Goal: Information Seeking & Learning: Learn about a topic

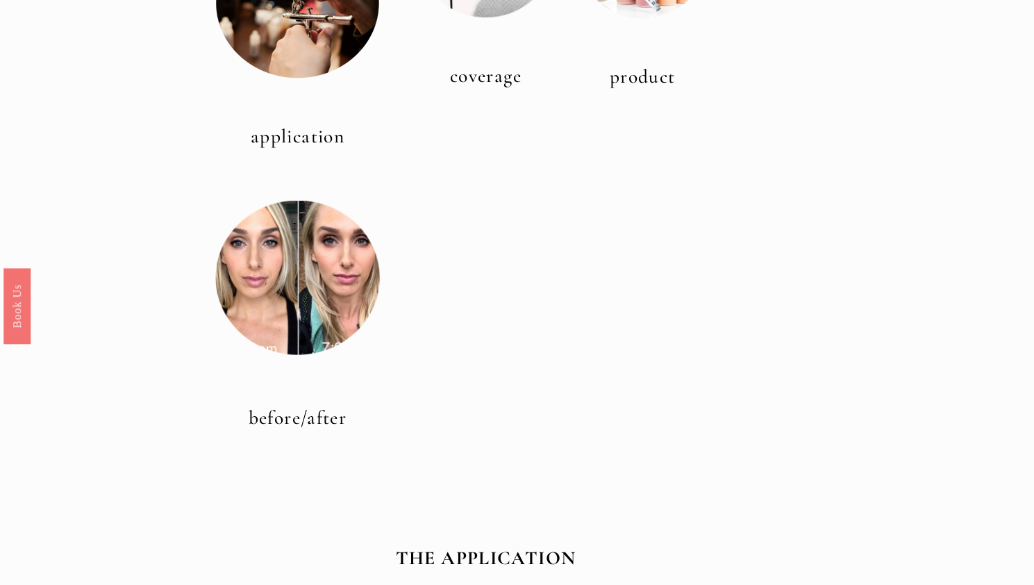
scroll to position [561, 0]
click at [312, 249] on div at bounding box center [297, 276] width 165 height 165
click at [317, 312] on div at bounding box center [297, 276] width 165 height 165
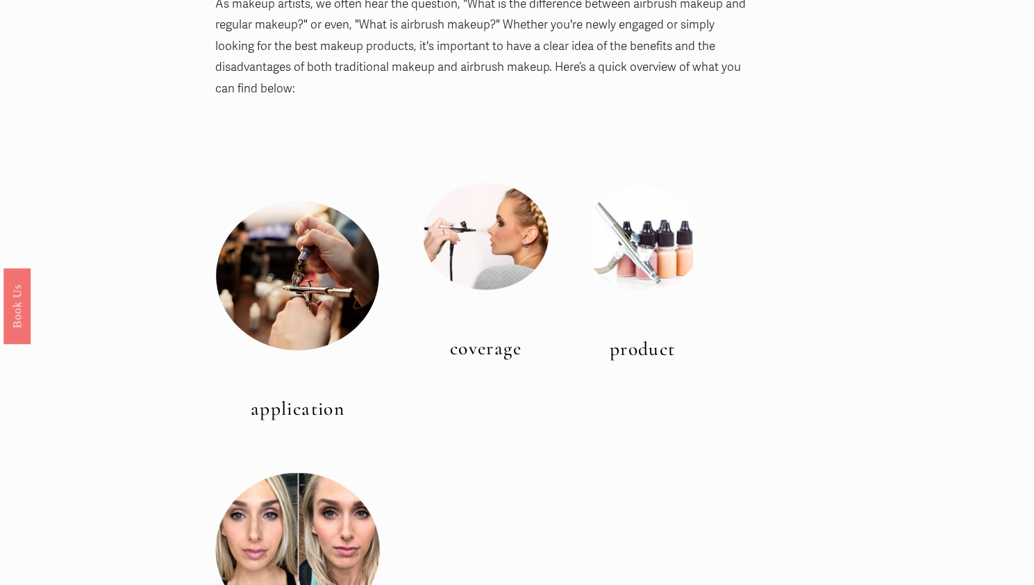
scroll to position [287, 0]
click at [309, 280] on div at bounding box center [297, 276] width 165 height 151
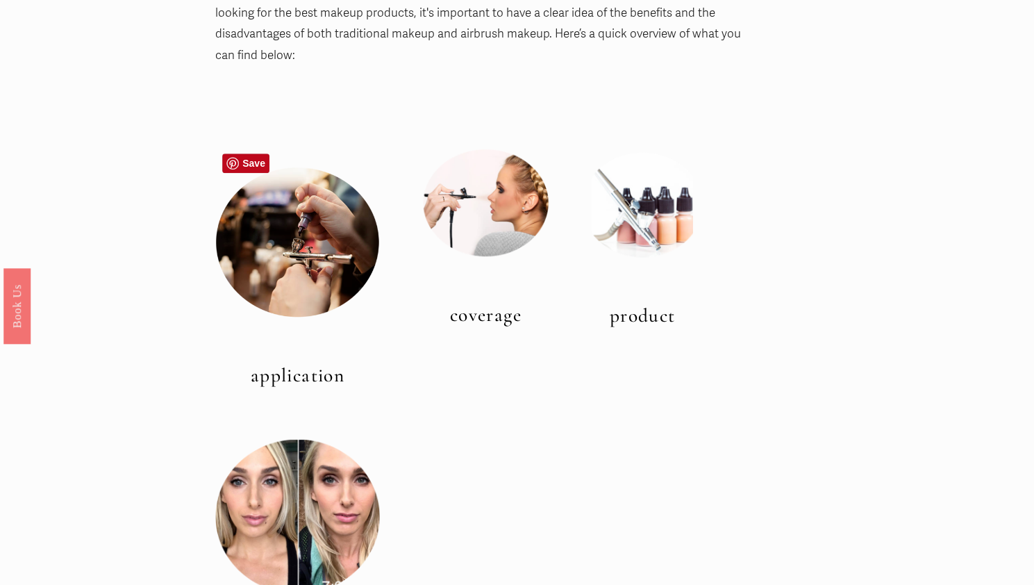
scroll to position [324, 0]
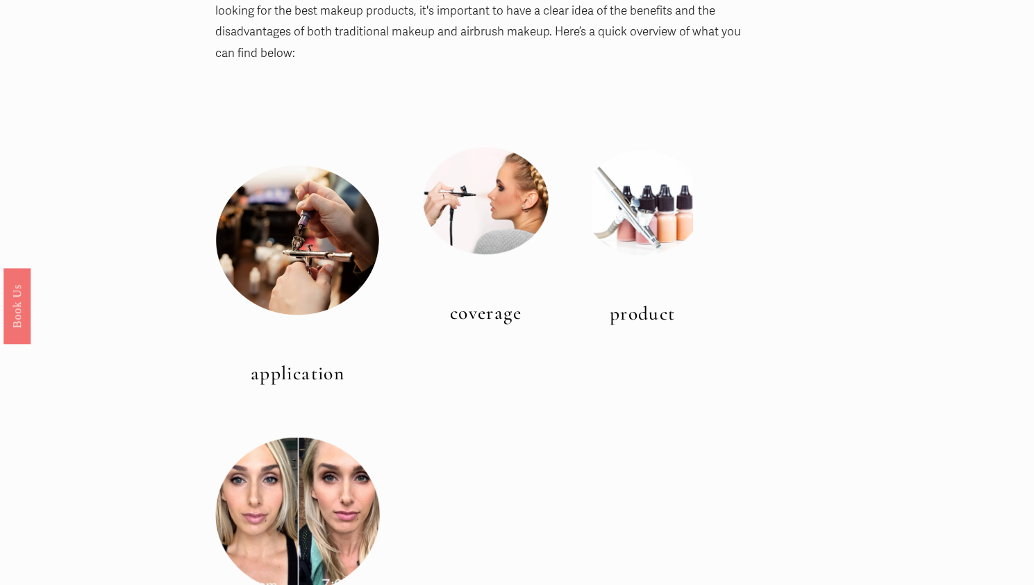
click at [268, 362] on link "application" at bounding box center [298, 373] width 94 height 23
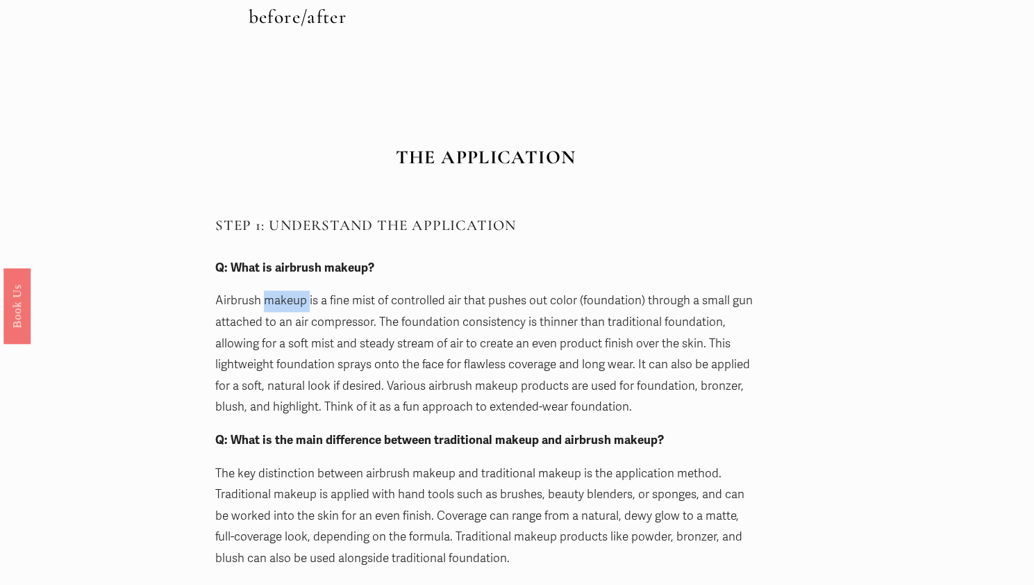
click at [268, 351] on p "Airbrush makeup is a fine mist of controlled air that pushes out color (foundat…" at bounding box center [485, 354] width 541 height 128
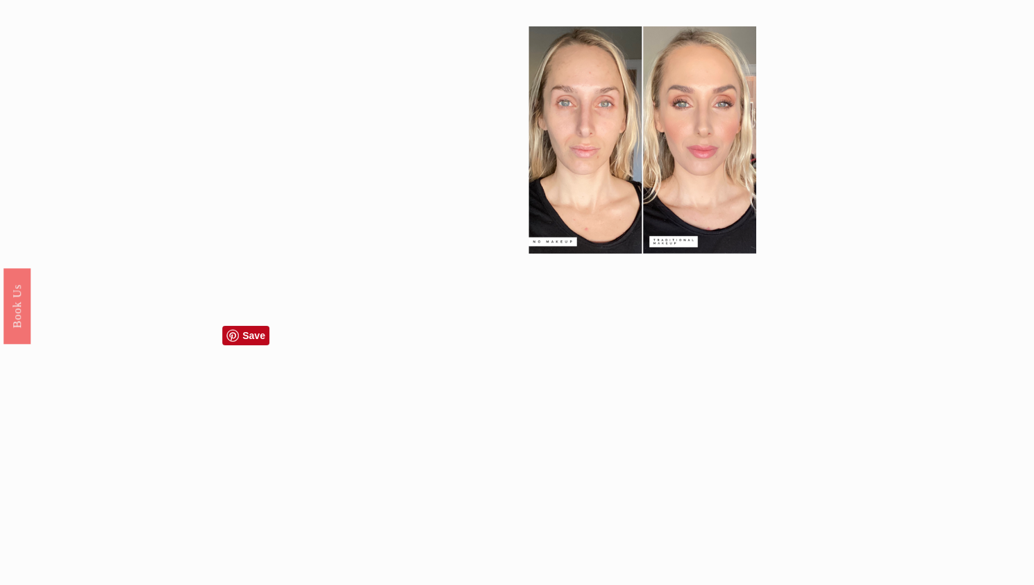
scroll to position [2816, 0]
